Goal: Task Accomplishment & Management: Manage account settings

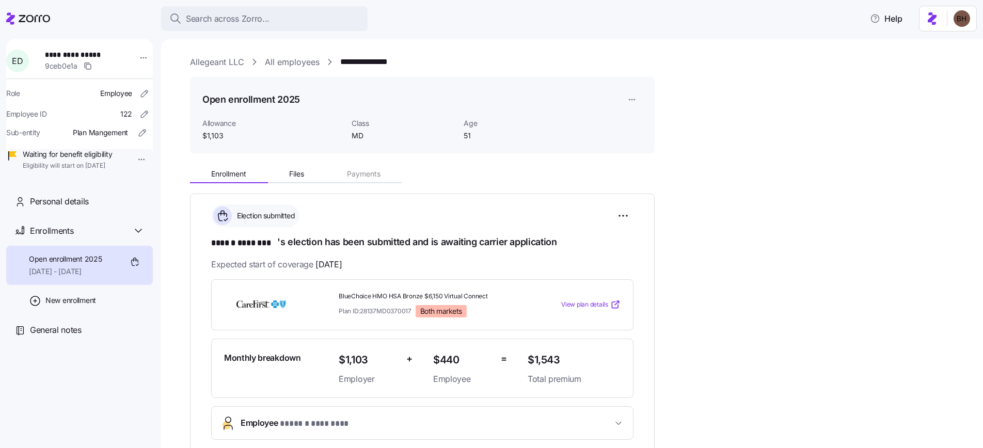
scroll to position [101, 0]
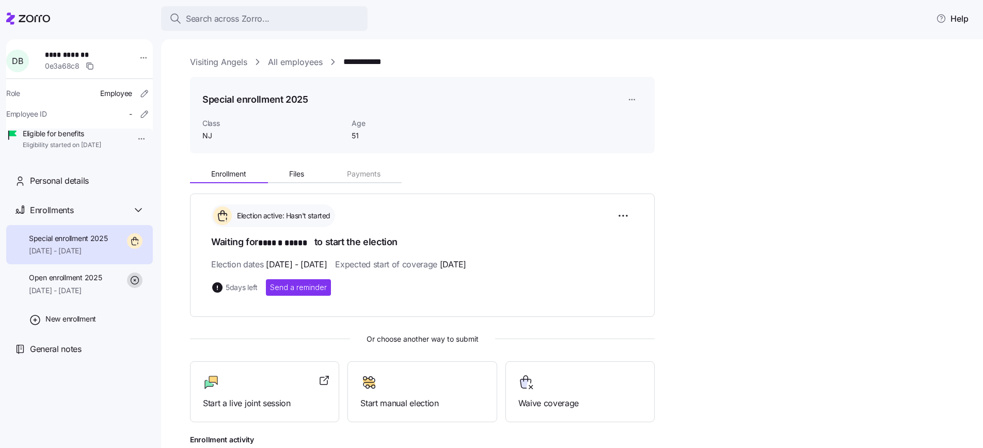
scroll to position [55, 0]
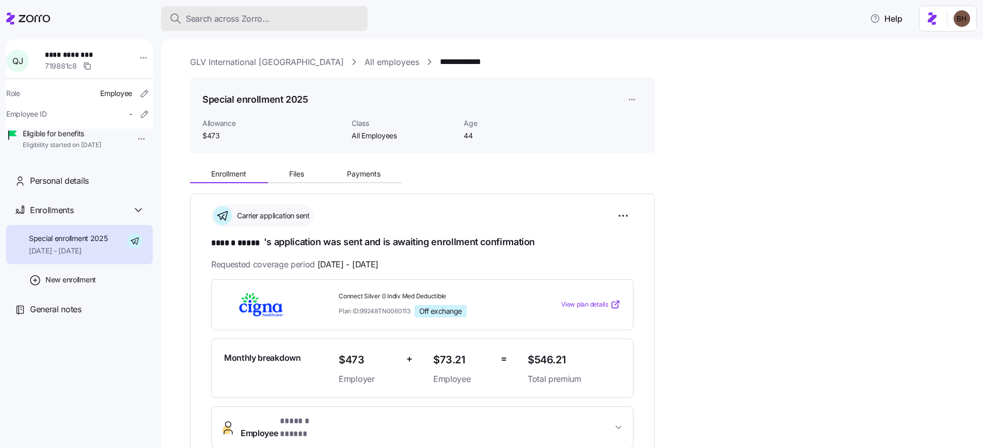
click at [239, 29] on button "Search across Zorro..." at bounding box center [264, 18] width 206 height 25
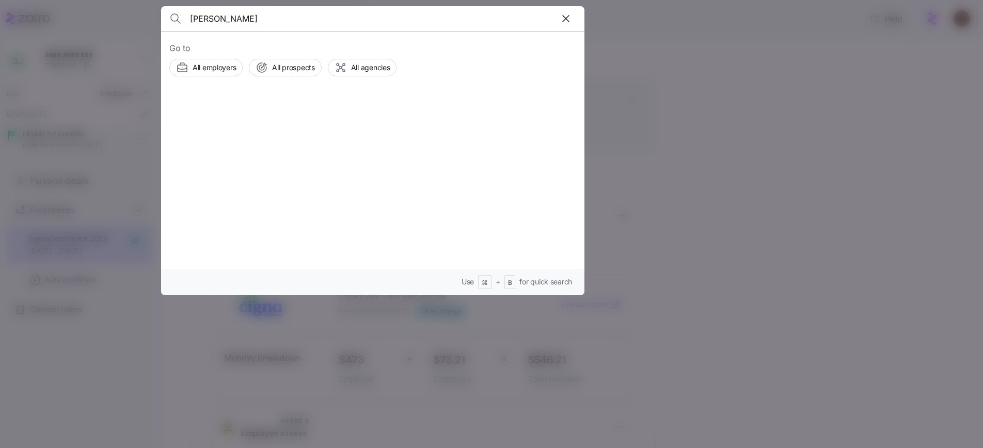
type input "Aleman Castro"
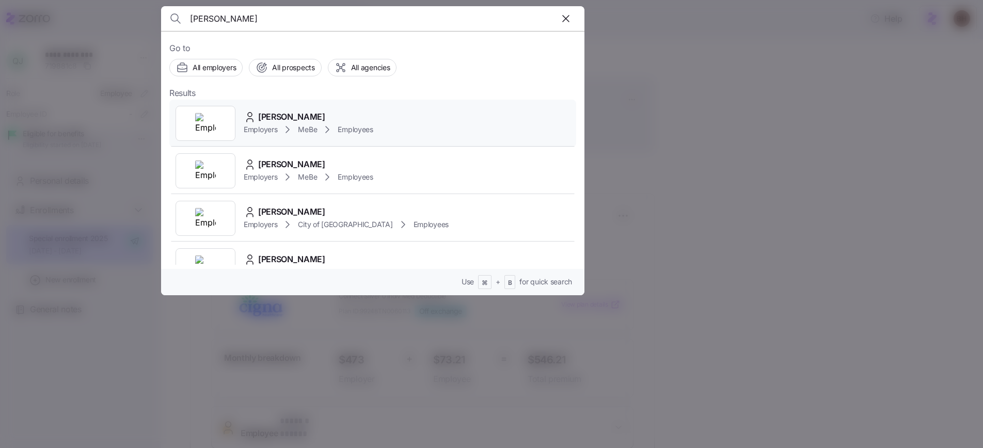
click at [322, 115] on span "Stephania Aleman Castro" at bounding box center [291, 116] width 67 height 13
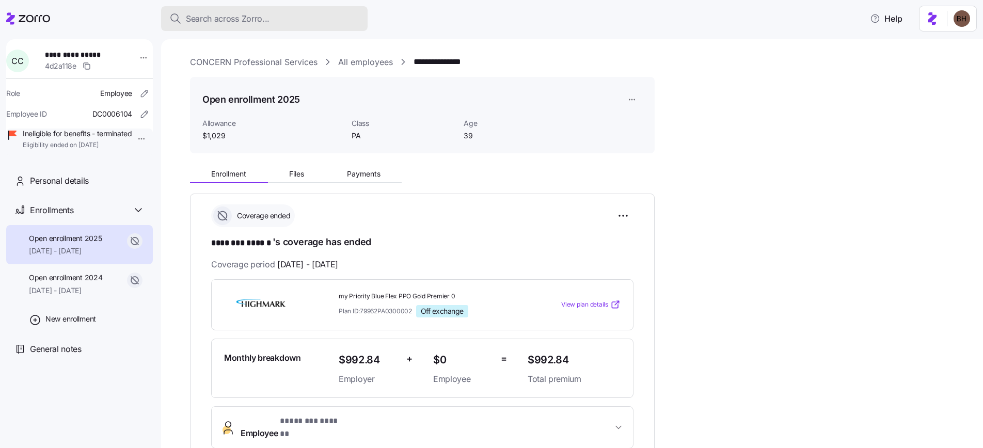
click at [257, 20] on span "Search across Zorro..." at bounding box center [228, 18] width 84 height 13
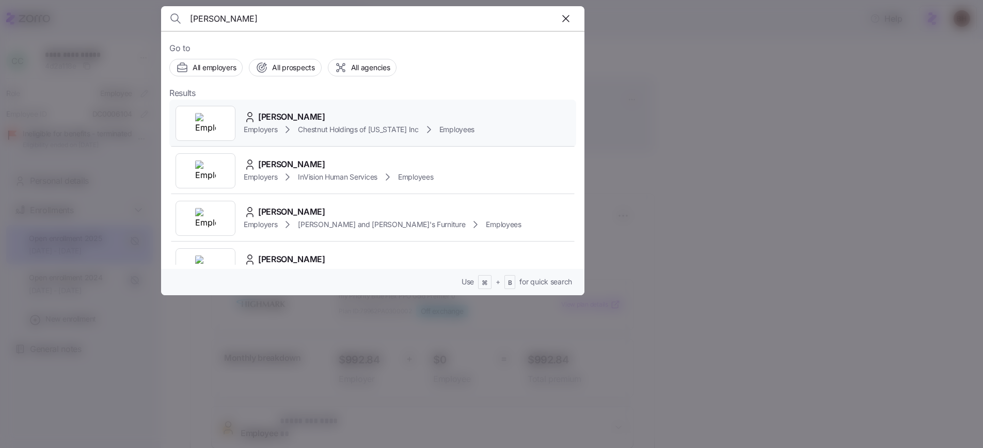
type input "[PERSON_NAME]"
click at [291, 118] on span "[PERSON_NAME]" at bounding box center [291, 116] width 67 height 13
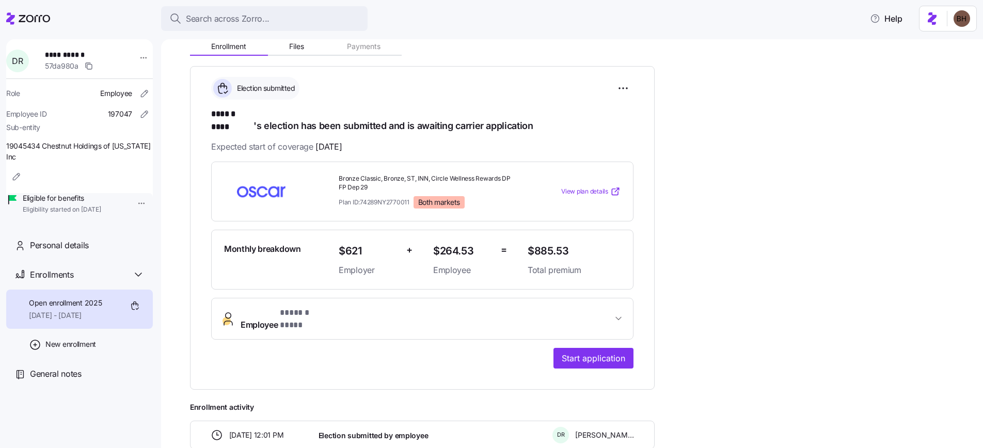
scroll to position [109, 0]
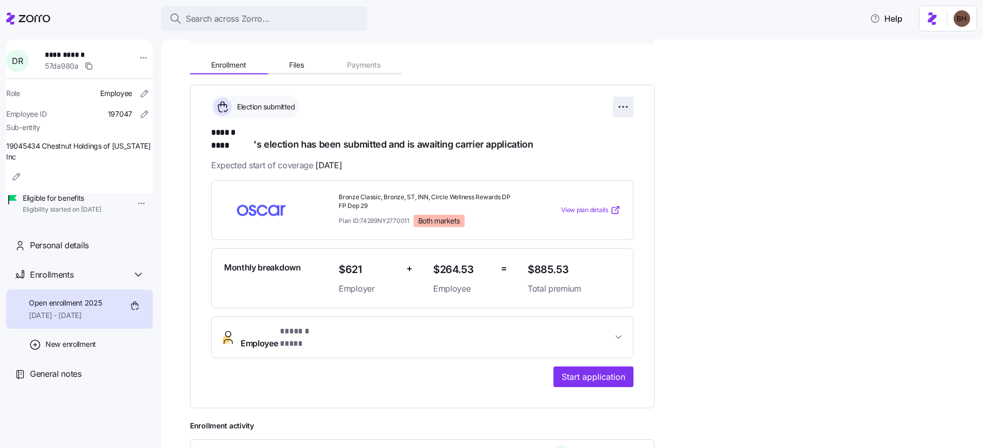
click at [622, 109] on html "**********" at bounding box center [491, 221] width 983 height 442
click at [582, 165] on div "Reset election" at bounding box center [575, 165] width 103 height 17
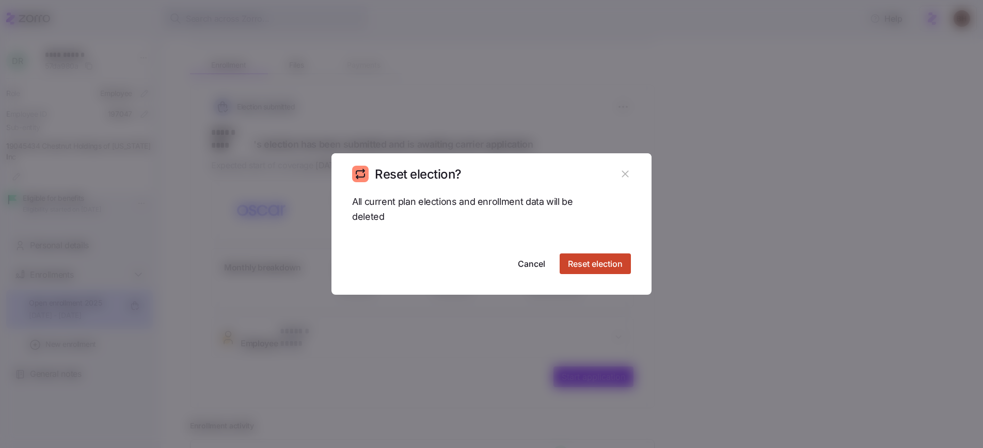
click at [580, 264] on span "Reset election" at bounding box center [595, 264] width 55 height 12
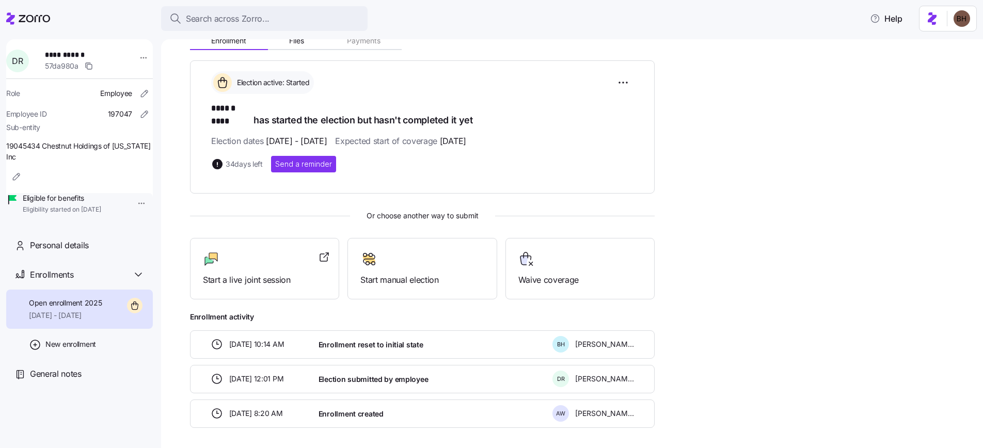
scroll to position [136, 0]
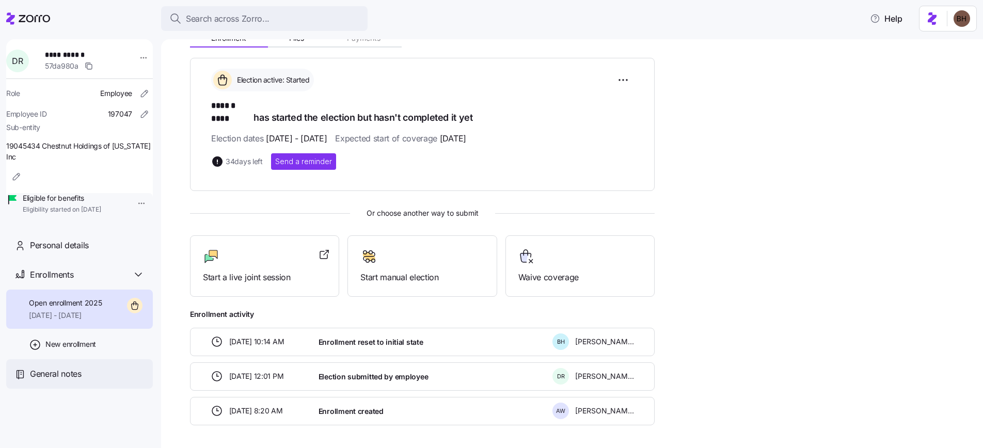
click at [67, 380] on span "General notes" at bounding box center [56, 373] width 52 height 13
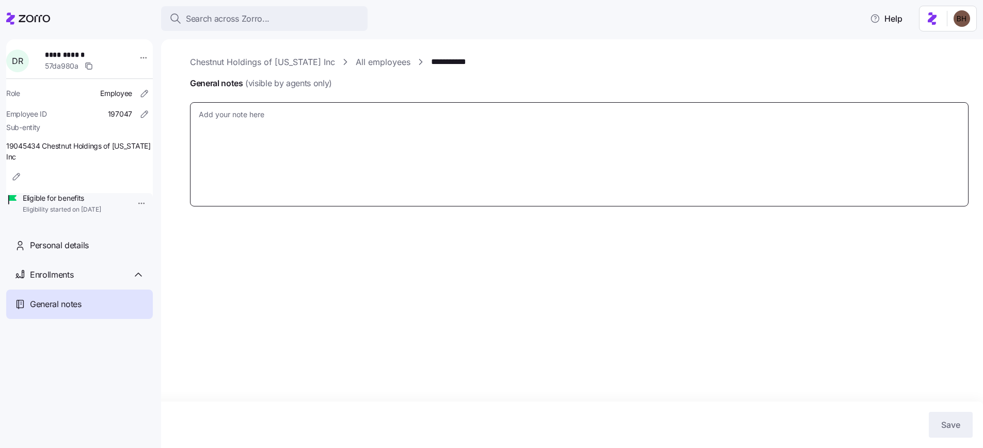
click at [293, 121] on textarea "General notes (visible by agents only)" at bounding box center [579, 154] width 778 height 104
type textarea "x"
type textarea "E"
type textarea "x"
type textarea "Ee"
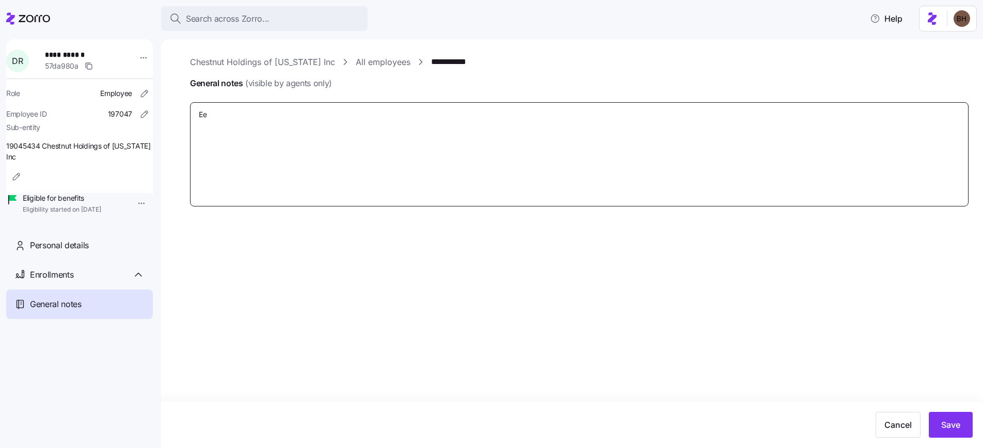
type textarea "x"
type textarea "Eel"
type textarea "x"
type textarea "Ee"
type textarea "x"
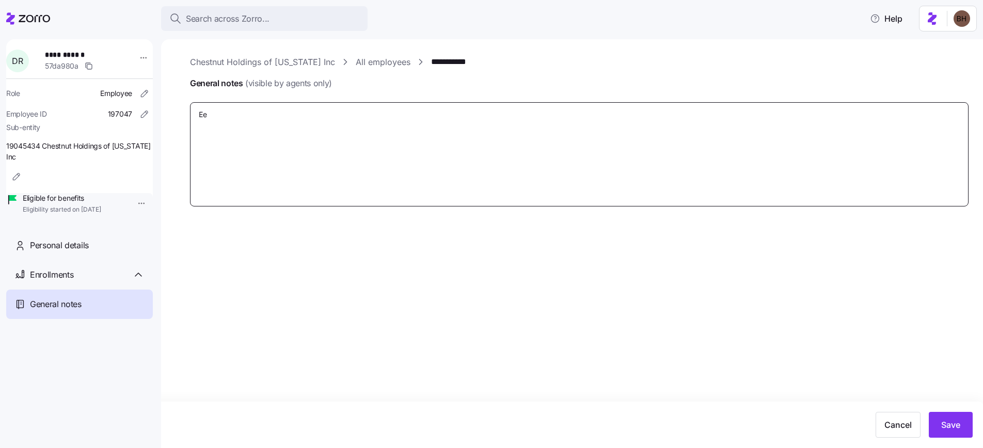
type textarea "E"
type textarea "x"
type textarea "El"
type textarea "x"
type textarea "Ele"
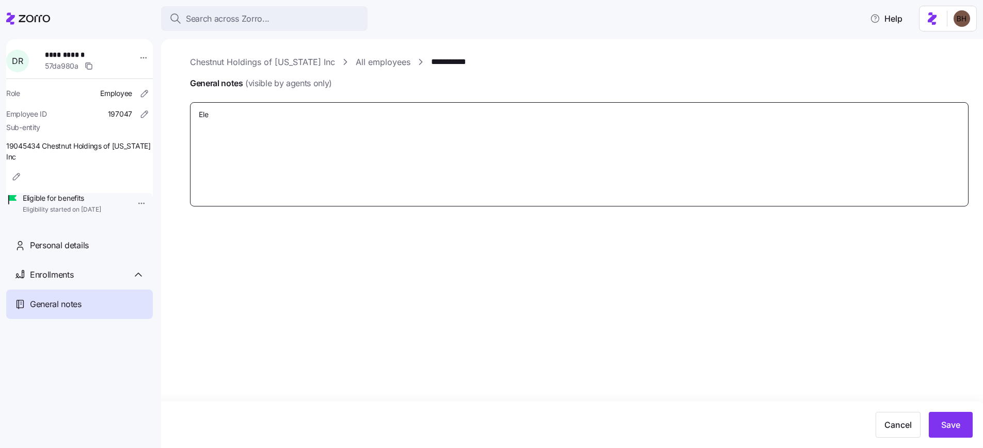
type textarea "x"
type textarea "Elec"
type textarea "x"
type textarea "Elect"
type textarea "x"
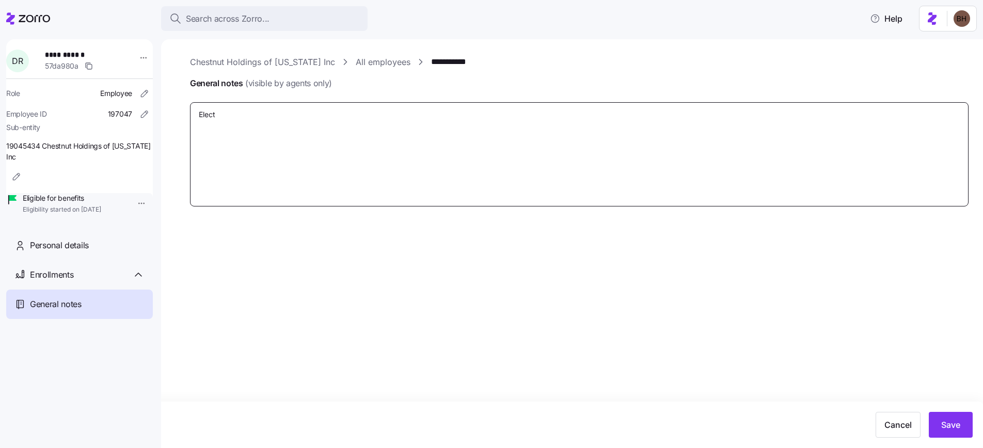
type textarea "Electi"
type textarea "x"
type textarea "Electio"
type textarea "x"
type textarea "Election"
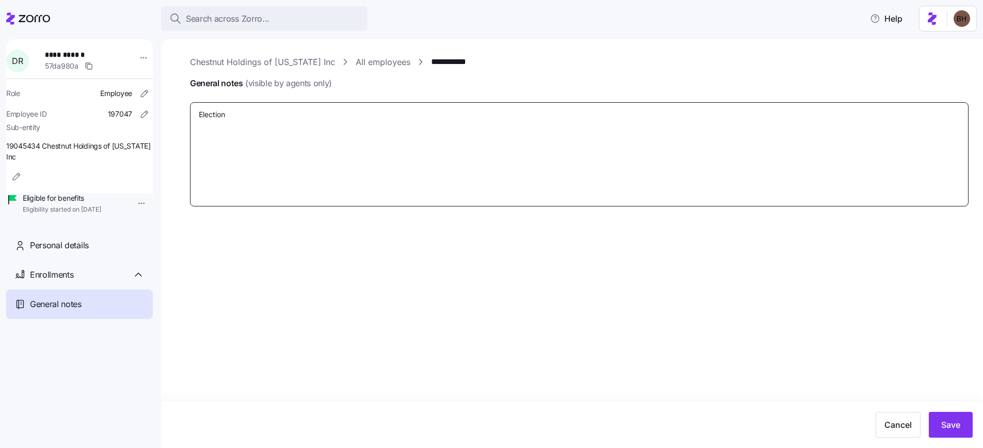
type textarea "x"
type textarea "Election"
type textarea "x"
type textarea "Election r"
type textarea "x"
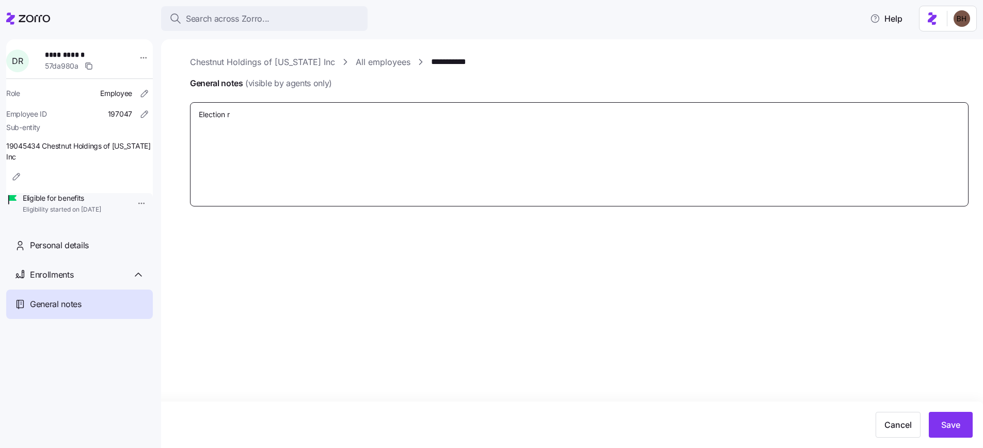
type textarea "Election re"
type textarea "x"
type textarea "Election res"
type textarea "x"
type textarea "Election rese"
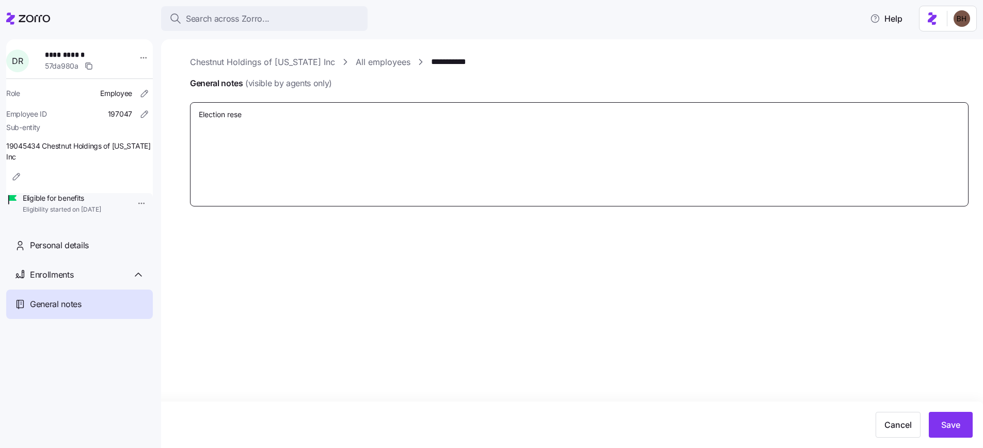
type textarea "x"
type textarea "Election reset"
type textarea "x"
type textarea "Election reset"
type textarea "x"
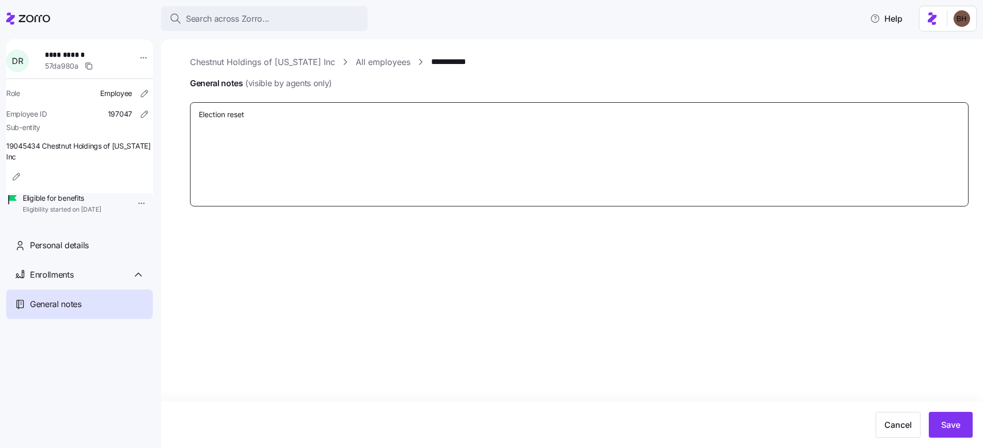
type textarea "Election reset a"
type textarea "x"
type textarea "Election reset an"
type textarea "x"
type textarea "Election reset and"
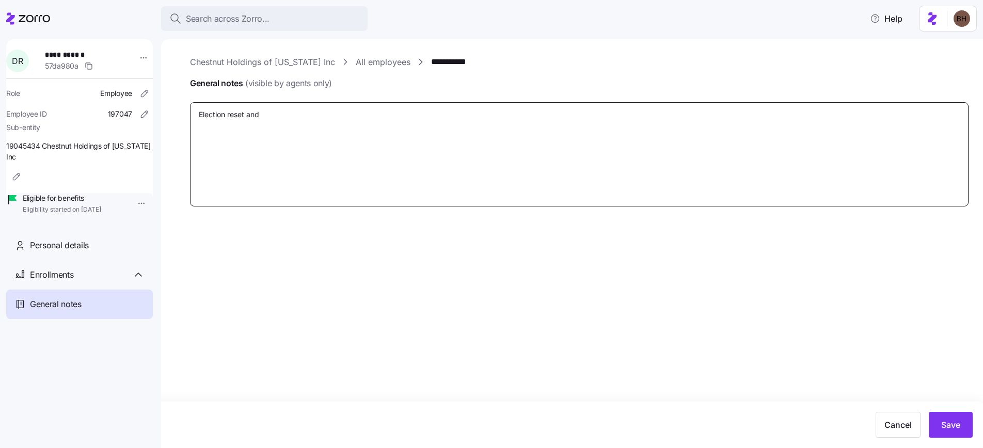
type textarea "x"
type textarea "Election reset an"
type textarea "x"
type textarea "Election reset at"
type textarea "x"
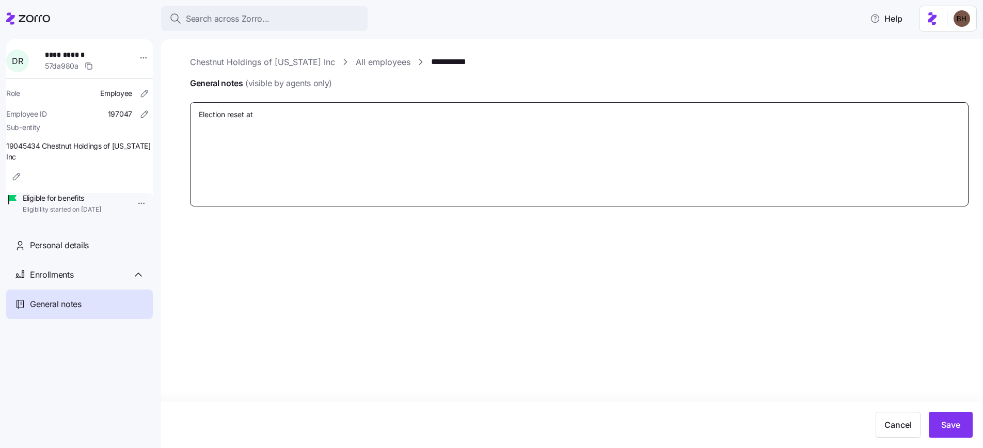
type textarea "Election reset at"
type textarea "x"
type textarea "Election reset at E"
type textarea "x"
type textarea "Election reset at [GEOGRAPHIC_DATA]"
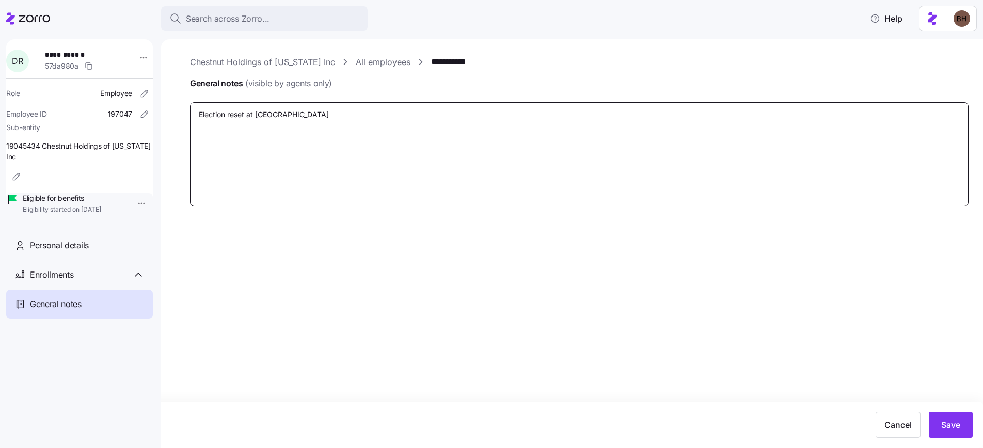
type textarea "x"
type textarea "Election reset at EEs"
type textarea "x"
type textarea "Election reset at [GEOGRAPHIC_DATA]"
type textarea "x"
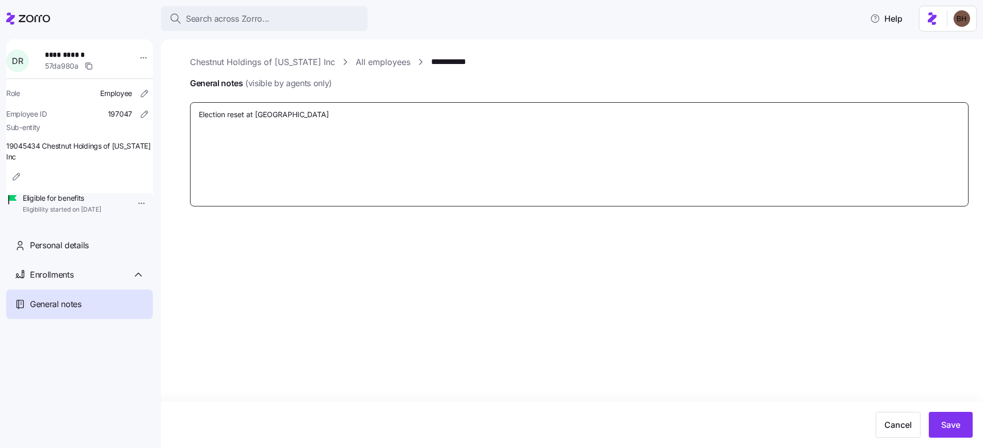
type textarea "Election reset at EE'"
type textarea "x"
type textarea "Election reset at EE's"
type textarea "x"
type textarea "Election reset at EE's"
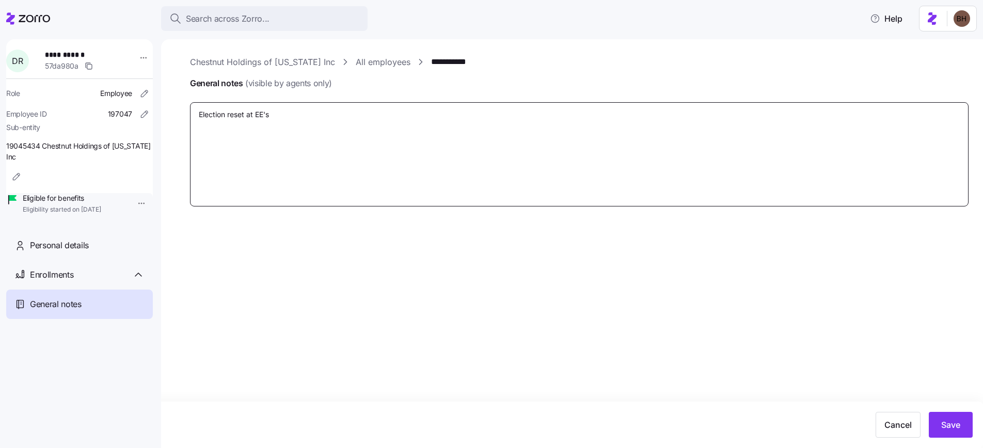
type textarea "x"
type textarea "Election reset at EE's r"
type textarea "x"
type textarea "Election reset at EE's re"
type textarea "x"
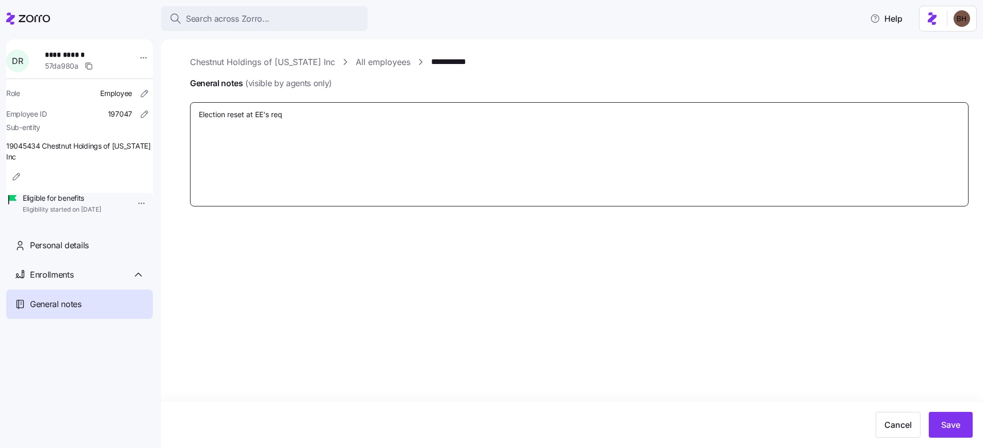
type textarea "Election reset at EE's requ"
type textarea "x"
type textarea "Election reset at EE's reque"
type textarea "x"
type textarea "Election reset at EE's reques"
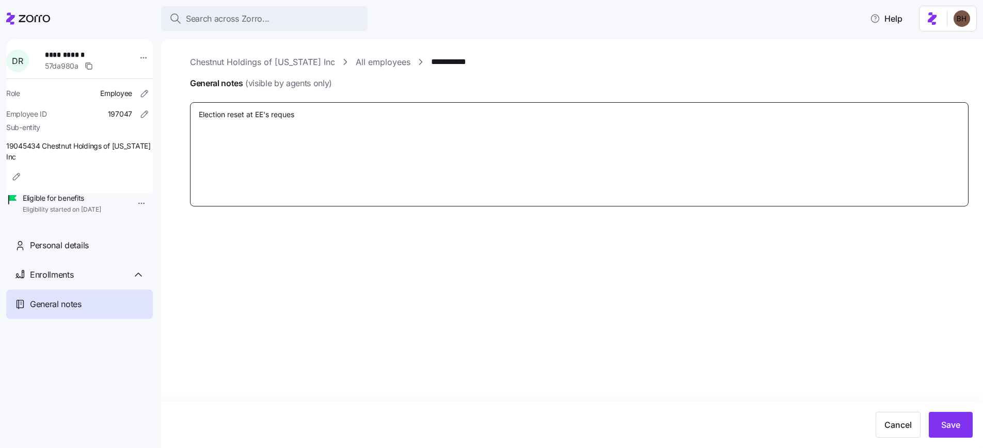
type textarea "x"
type textarea "Election reset at EE's request"
type textarea "x"
type textarea "Election reset at EE's request:"
type textarea "x"
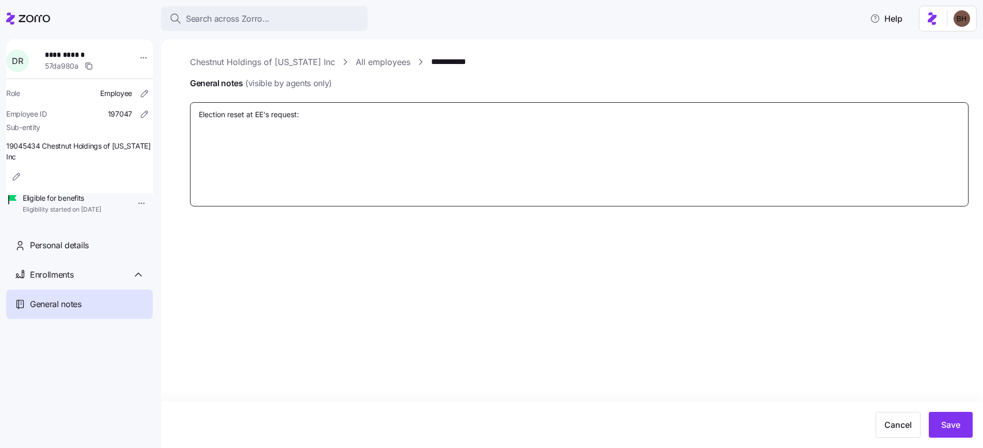
type textarea "Election reset at EE's request:"
paste textarea "[URL][DOMAIN_NAME]"
type textarea "x"
type textarea "Election reset at EE's request: [URL][DOMAIN_NAME]"
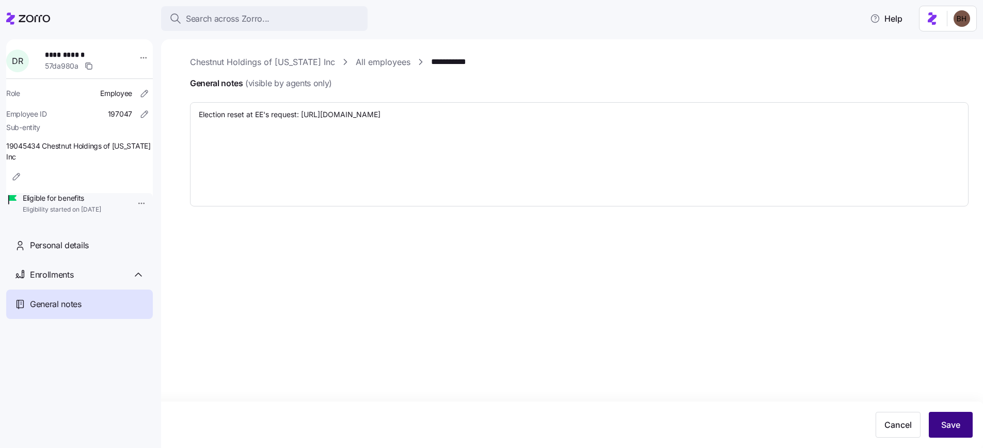
click at [946, 434] on button "Save" at bounding box center [951, 425] width 44 height 26
click at [66, 281] on span "Enrollments" at bounding box center [51, 274] width 43 height 13
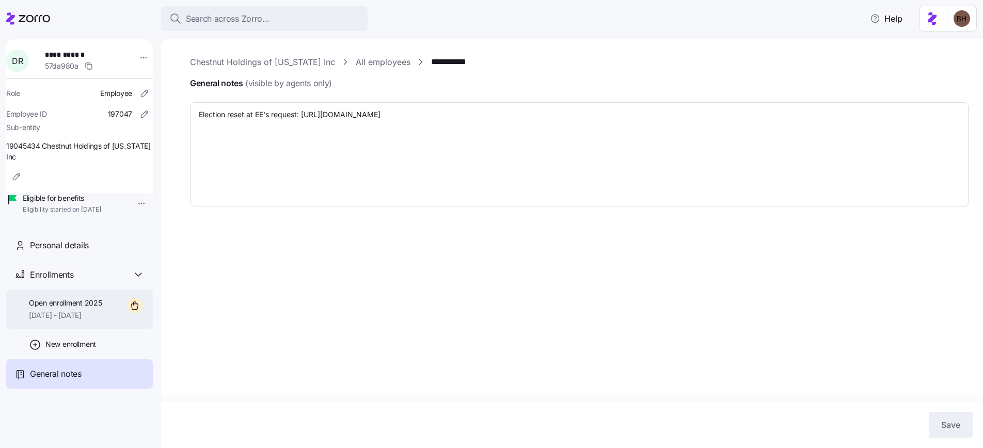
click at [68, 308] on span "Open enrollment 2025" at bounding box center [65, 303] width 73 height 10
type textarea "x"
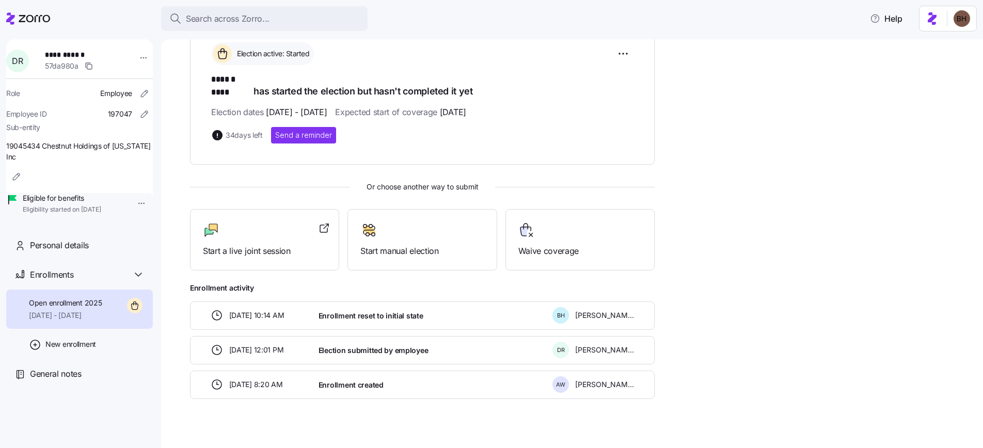
scroll to position [164, 0]
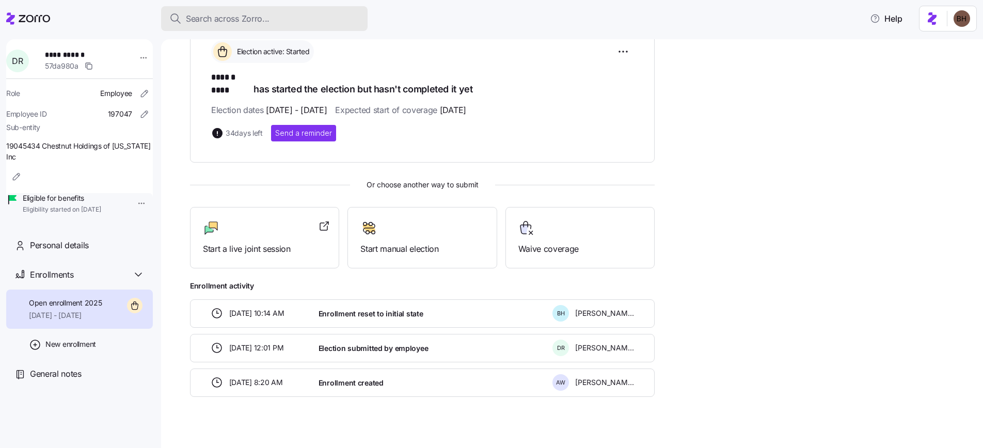
click at [216, 15] on span "Search across Zorro..." at bounding box center [228, 18] width 84 height 13
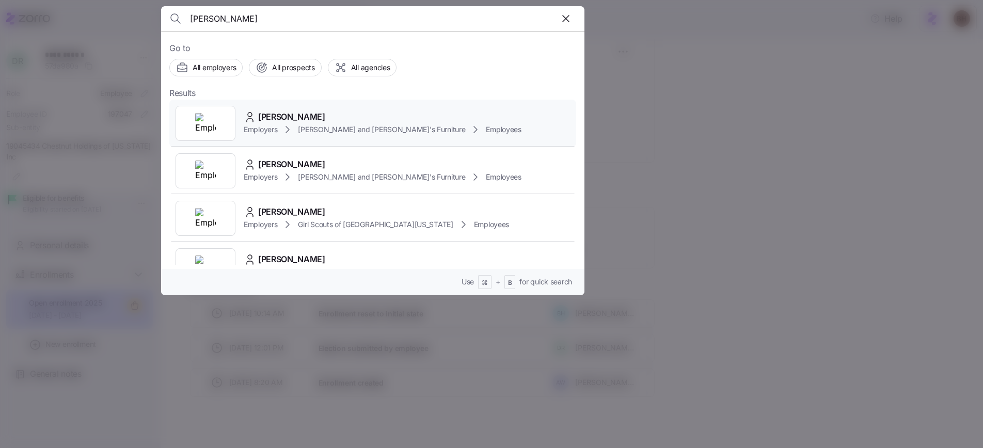
type input "[PERSON_NAME]"
click at [310, 120] on span "[PERSON_NAME]" at bounding box center [291, 116] width 67 height 13
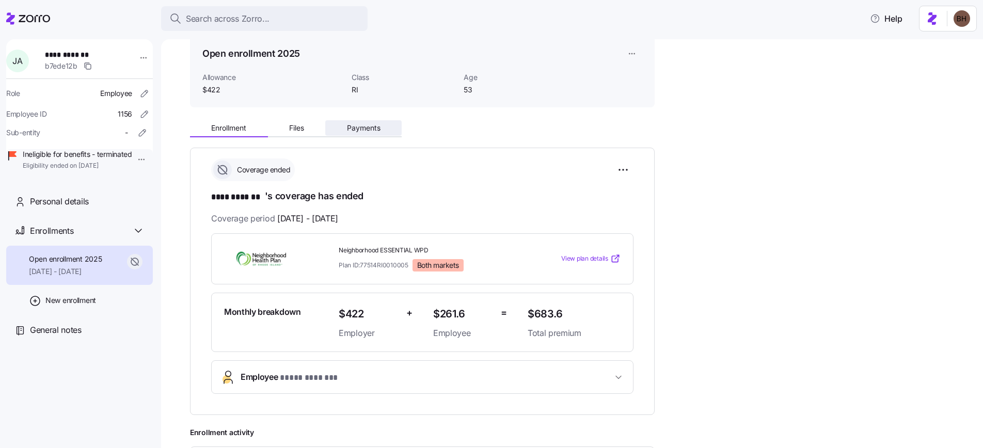
scroll to position [44, 0]
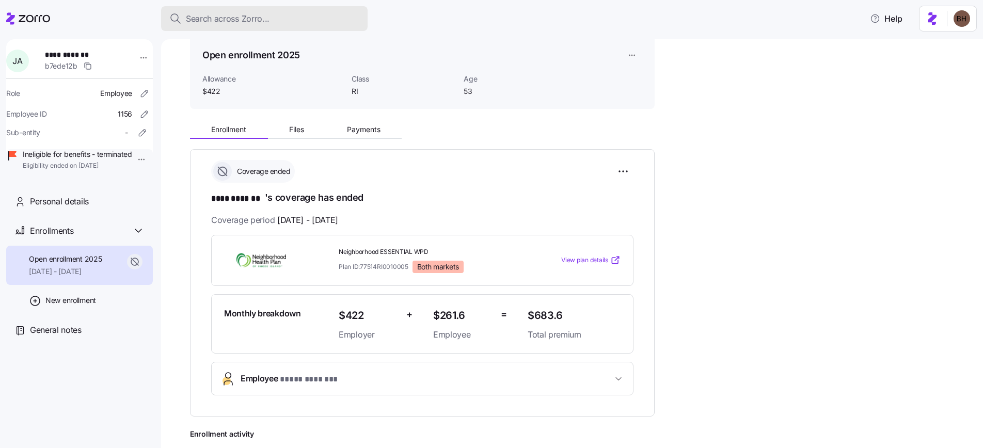
click at [252, 12] on span "Search across Zorro..." at bounding box center [228, 18] width 84 height 13
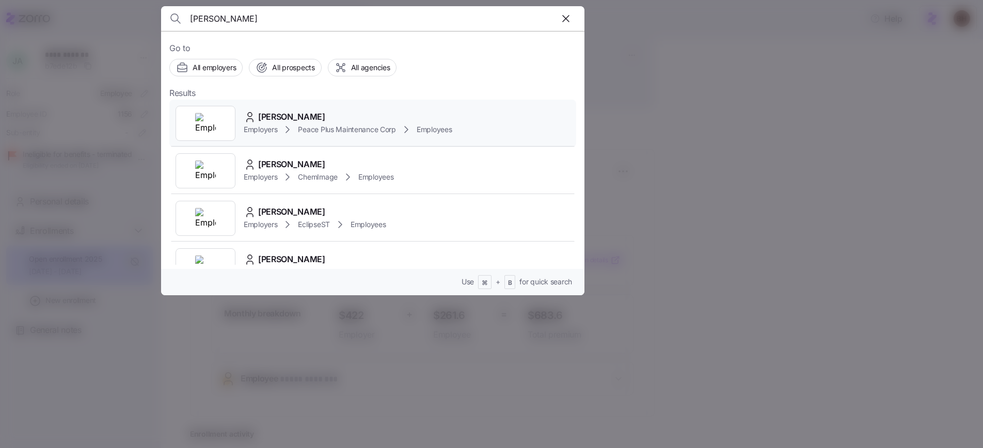
type input "[PERSON_NAME]"
click at [305, 117] on span "[PERSON_NAME]" at bounding box center [291, 116] width 67 height 13
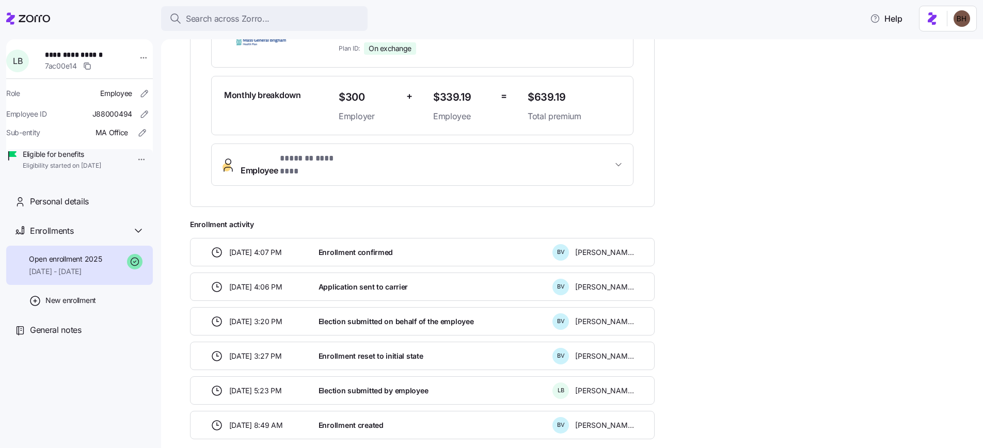
scroll to position [279, 0]
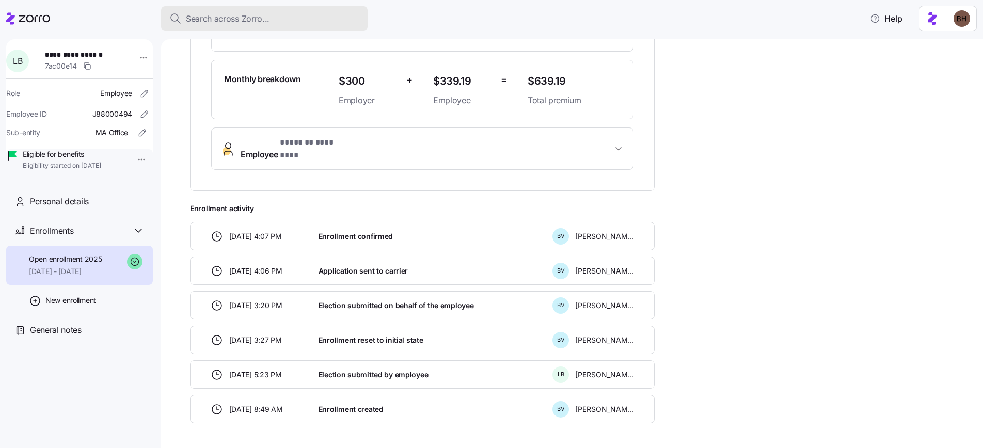
click at [238, 23] on span "Search across Zorro..." at bounding box center [228, 18] width 84 height 13
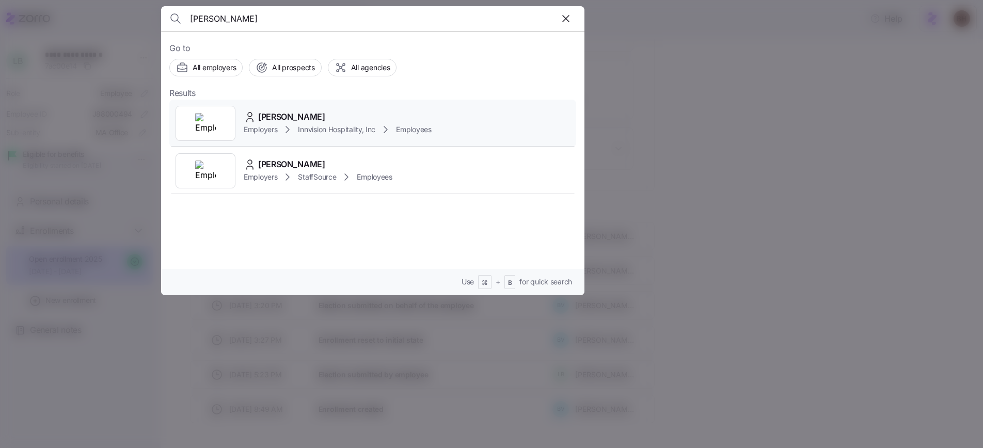
type input "[PERSON_NAME]"
click at [306, 119] on span "[PERSON_NAME]" at bounding box center [291, 116] width 67 height 13
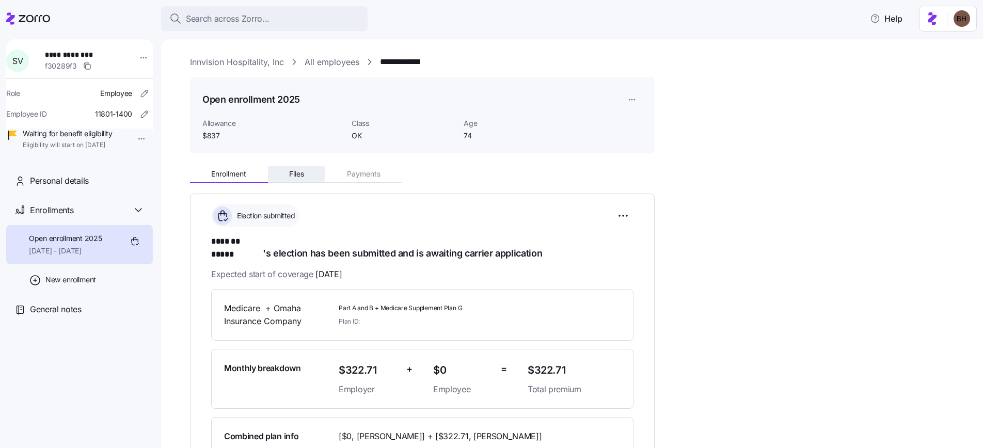
click at [294, 175] on span "Files" at bounding box center [296, 173] width 15 height 7
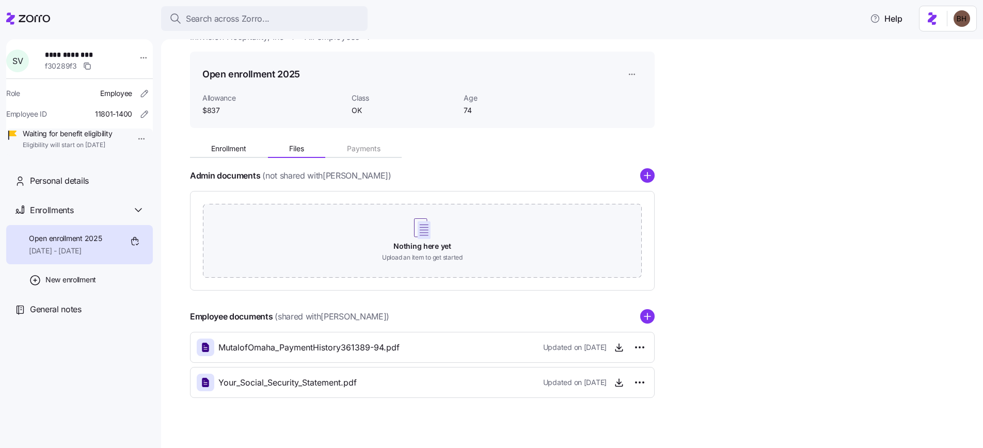
scroll to position [37, 0]
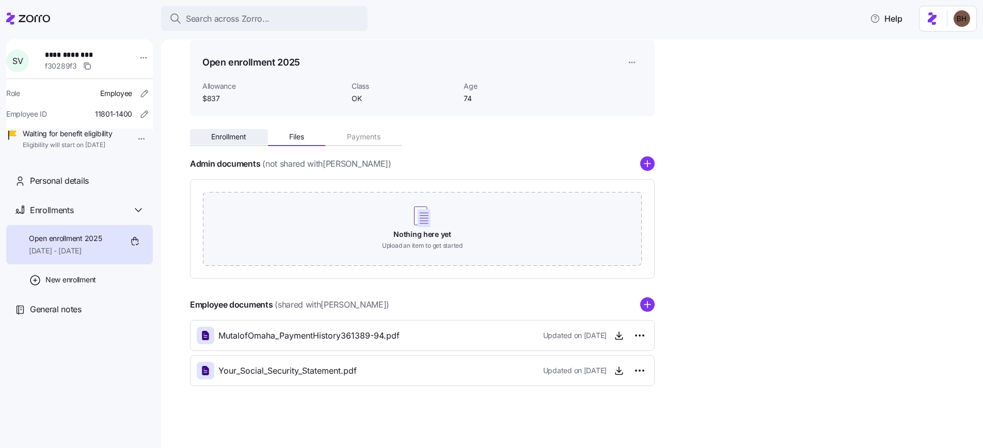
click at [230, 136] on span "Enrollment" at bounding box center [228, 136] width 35 height 7
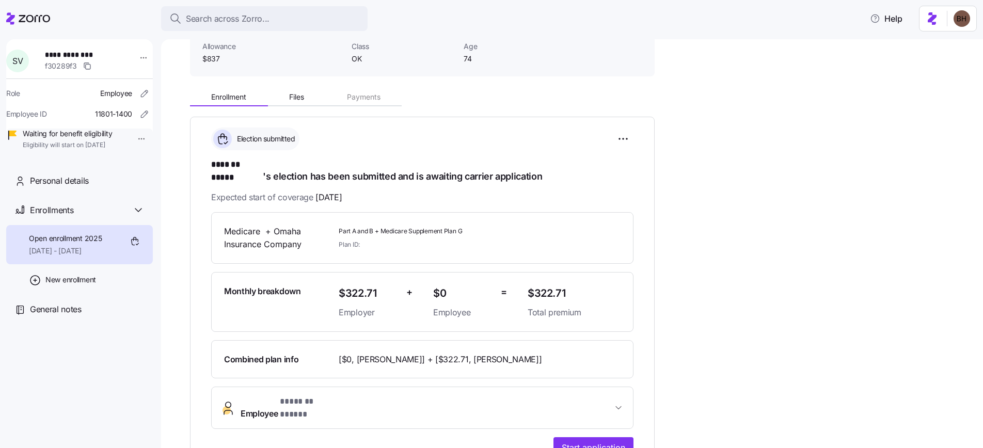
scroll to position [79, 0]
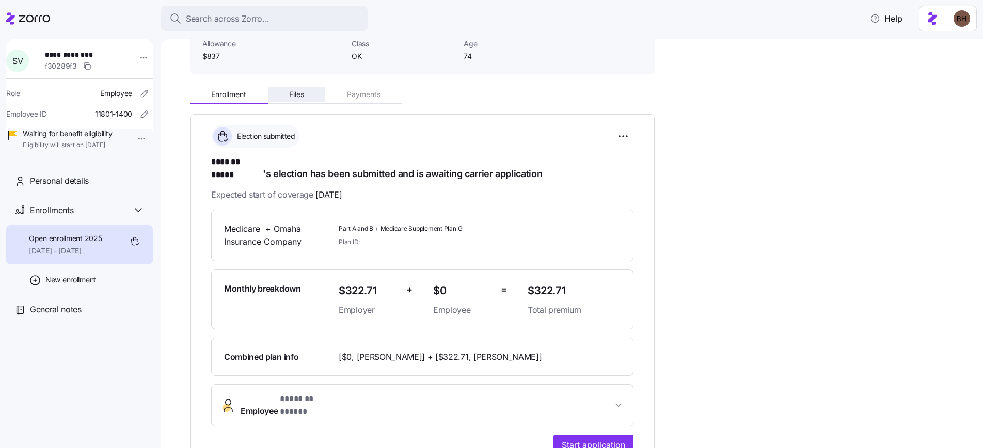
click at [298, 97] on span "Files" at bounding box center [296, 94] width 15 height 7
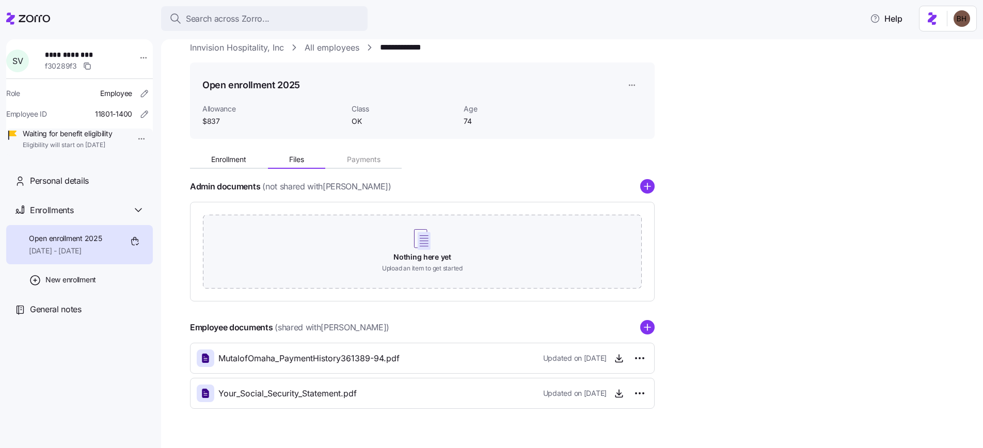
scroll to position [37, 0]
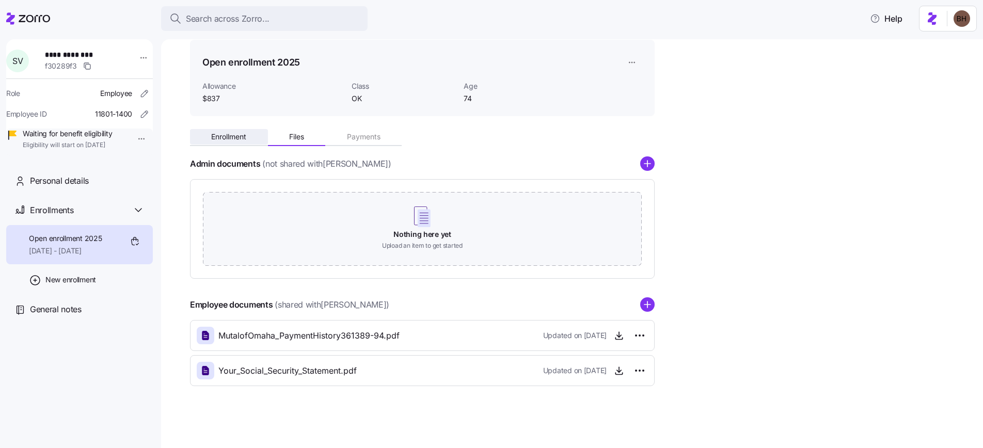
click at [223, 138] on span "Enrollment" at bounding box center [228, 136] width 35 height 7
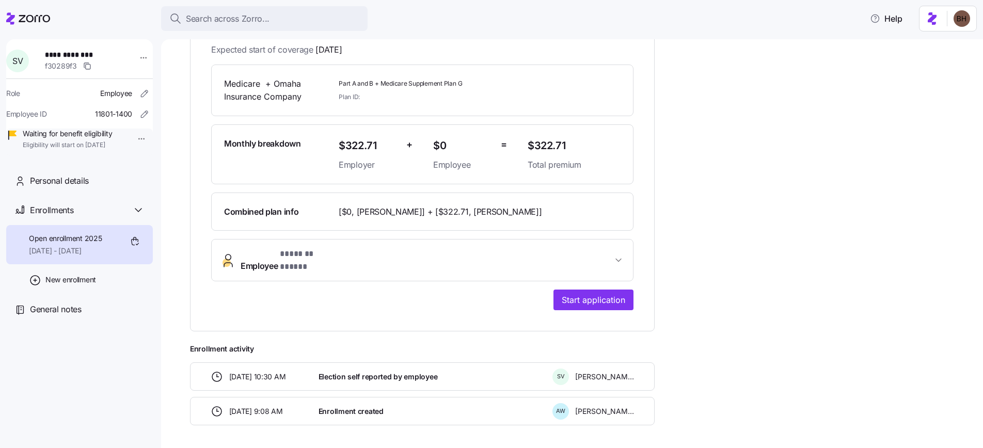
scroll to position [235, 0]
